Goal: Navigation & Orientation: Find specific page/section

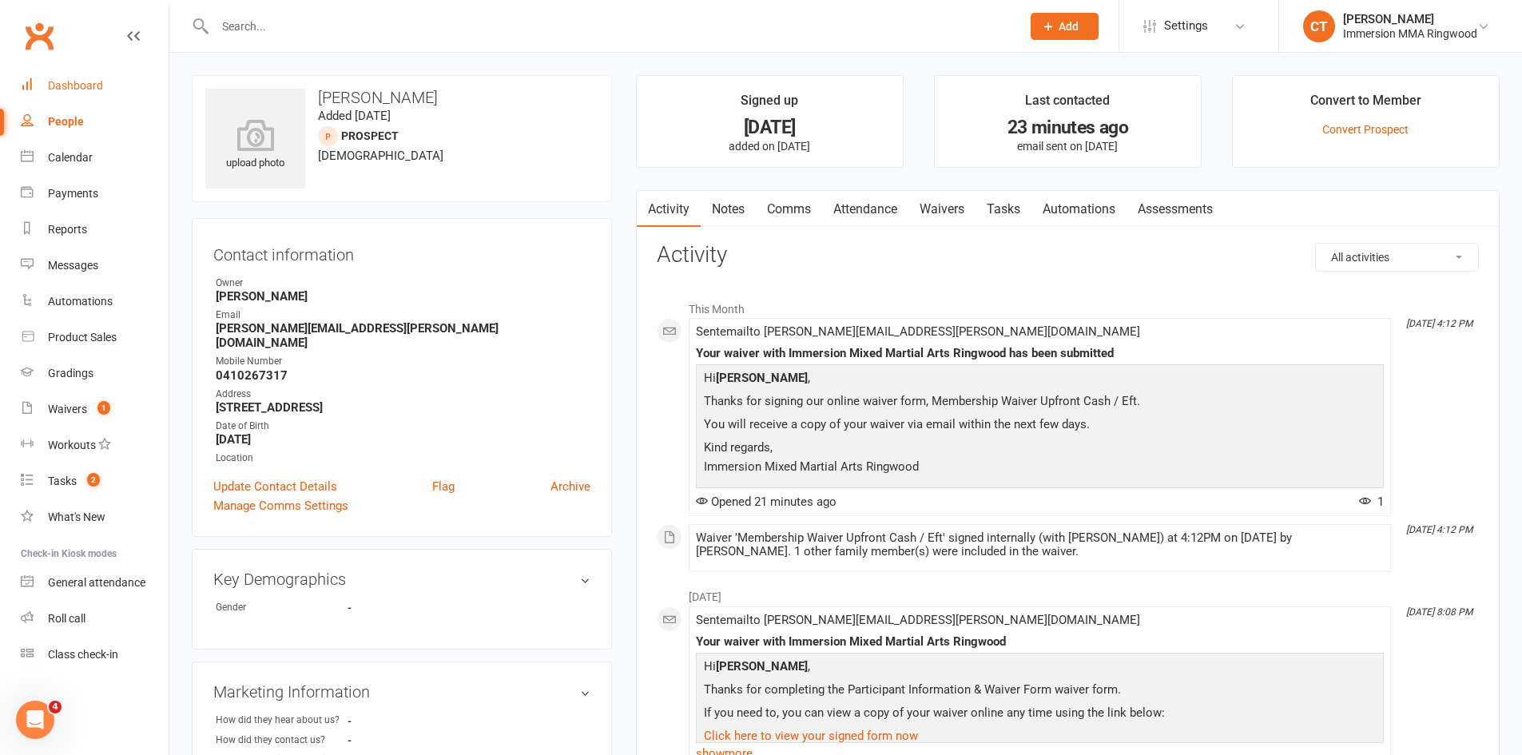
click at [106, 85] on link "Dashboard" at bounding box center [95, 86] width 148 height 36
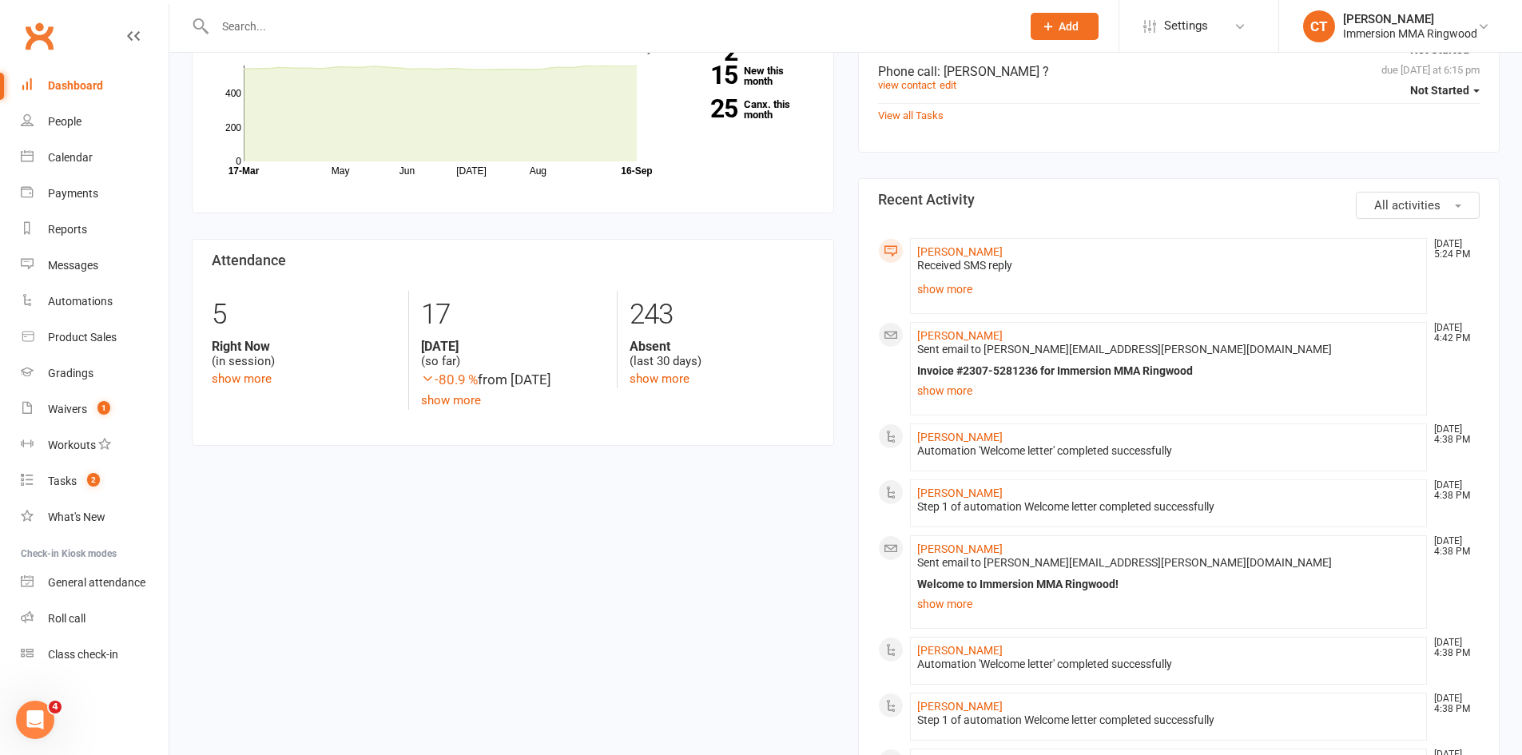
scroll to position [533, 0]
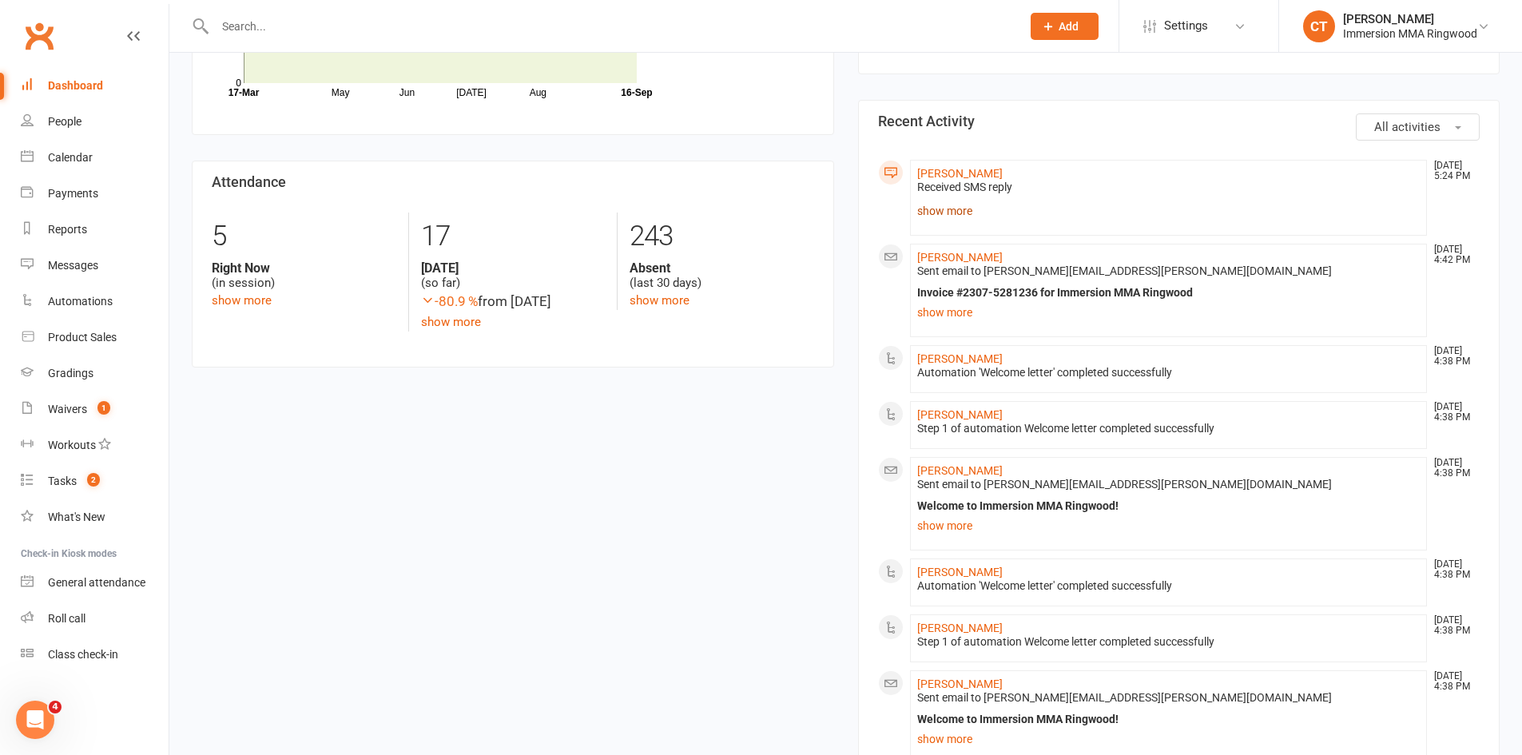
click at [942, 220] on link "show more" at bounding box center [1168, 211] width 503 height 22
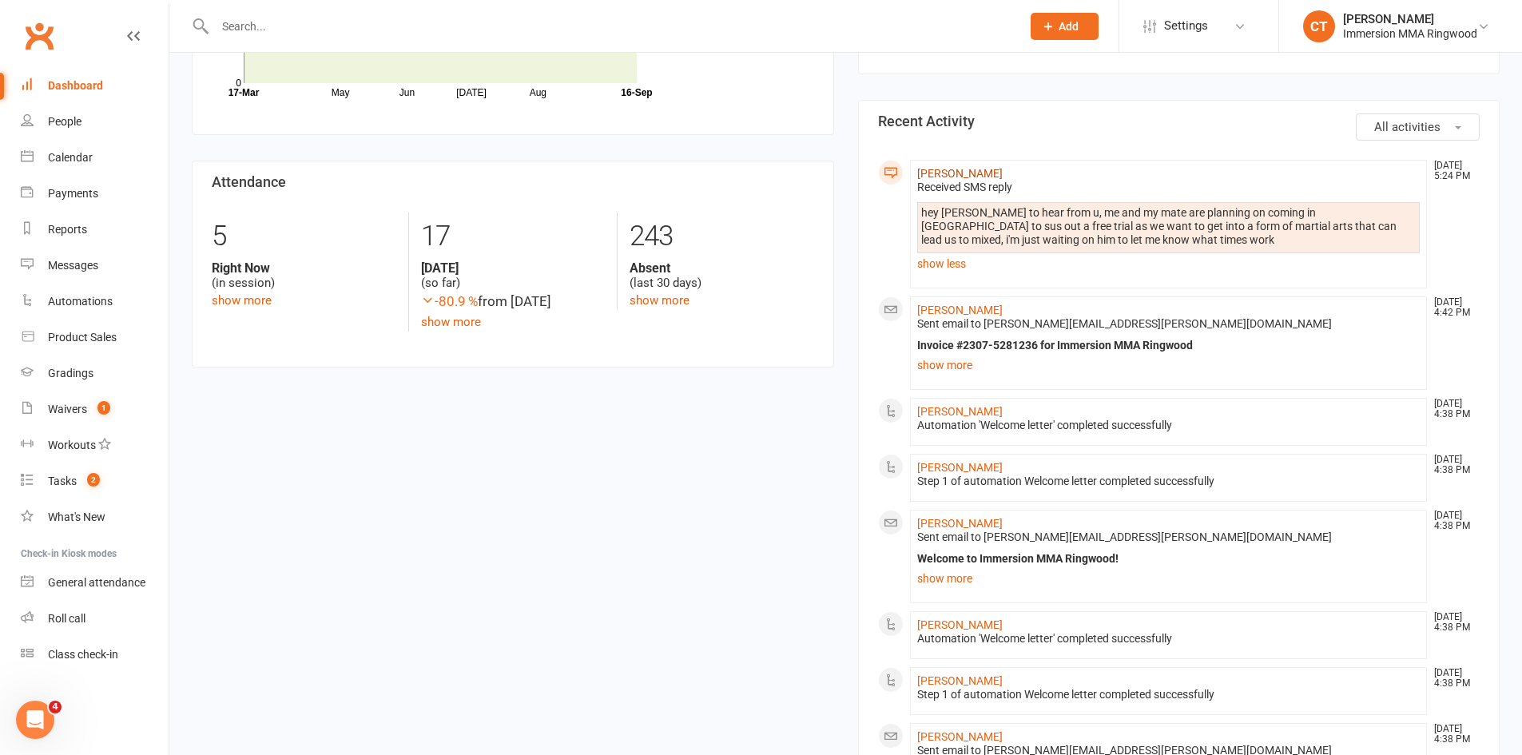
click at [956, 173] on link "Oliver Marelas" at bounding box center [959, 173] width 85 height 13
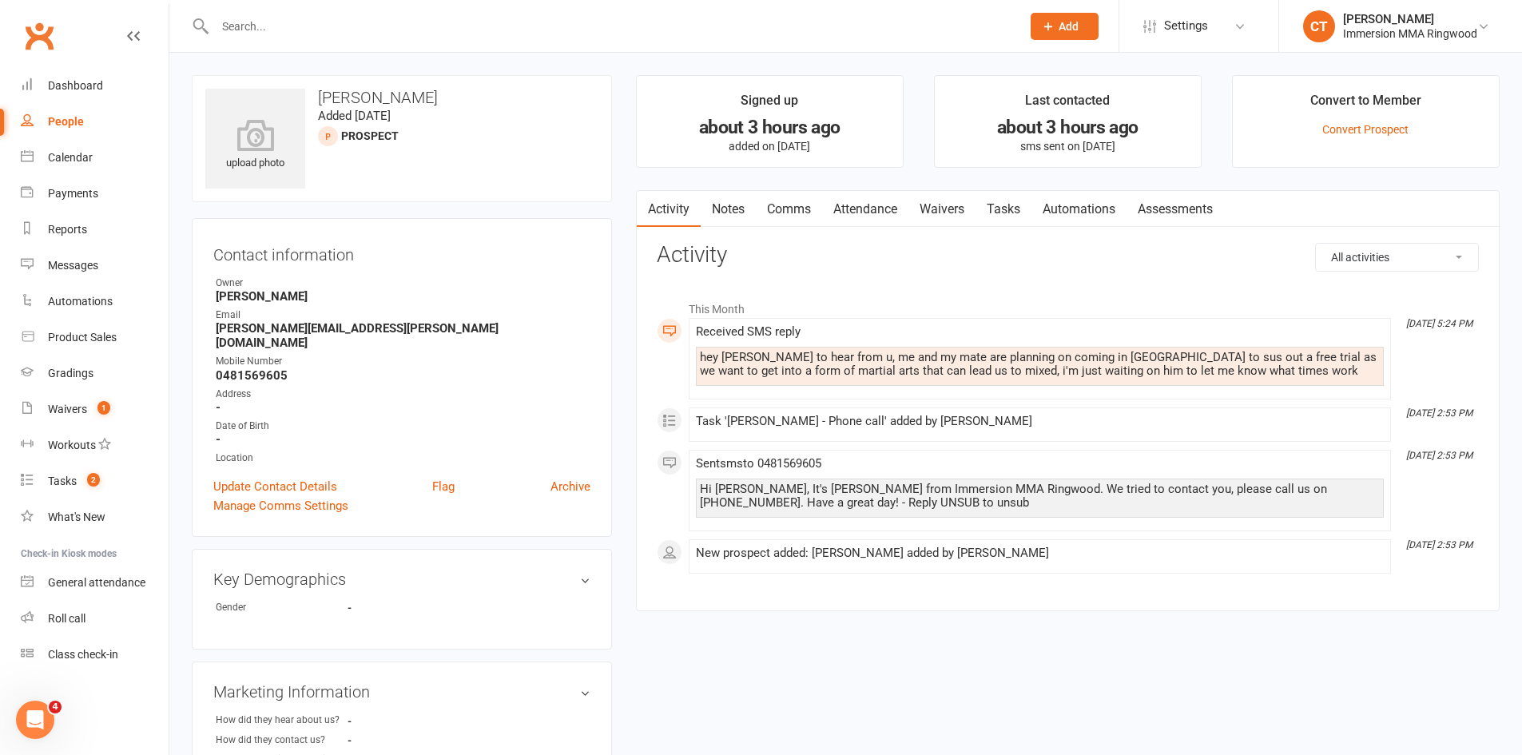
click at [740, 210] on link "Notes" at bounding box center [728, 209] width 55 height 37
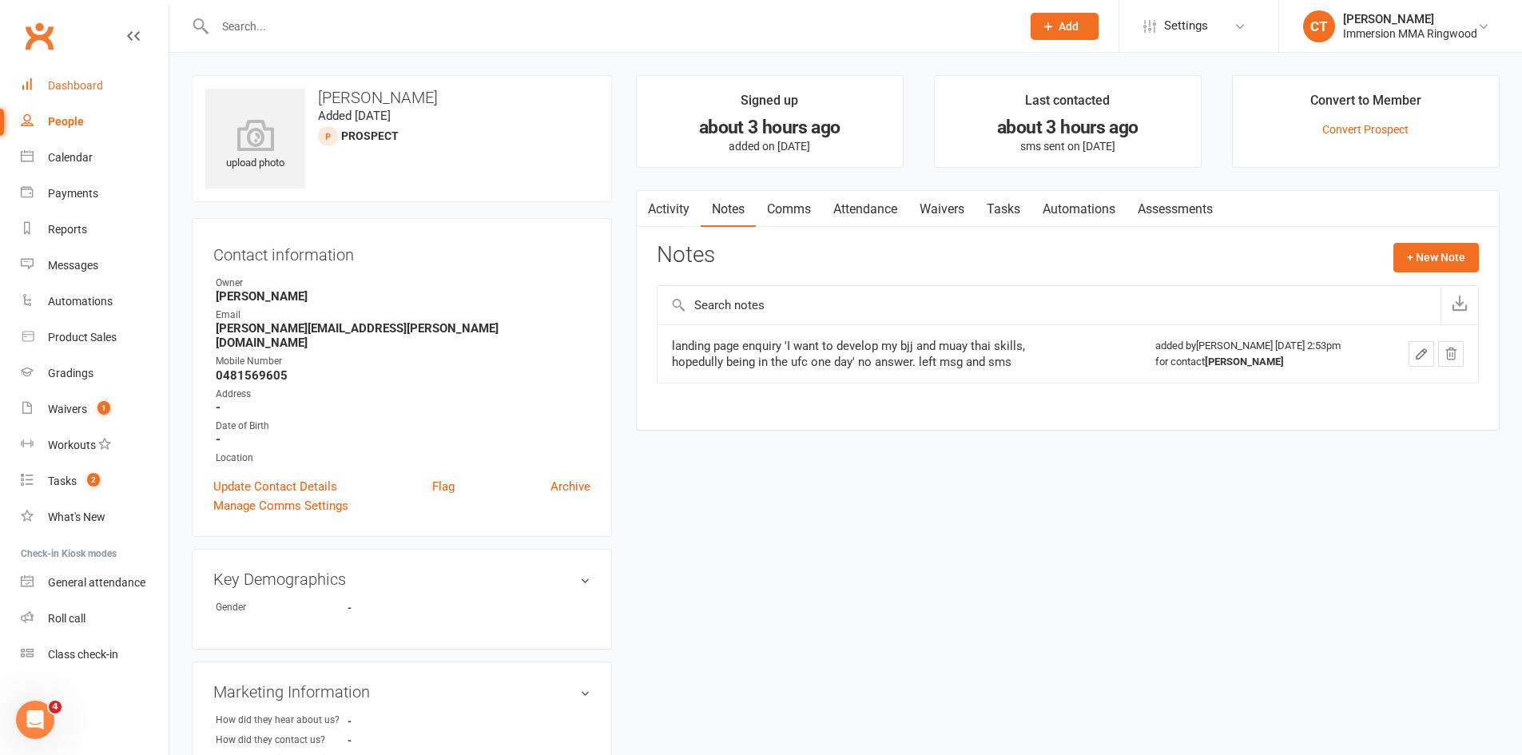
click at [96, 81] on div "Dashboard" at bounding box center [75, 85] width 55 height 13
